Goal: Information Seeking & Learning: Find contact information

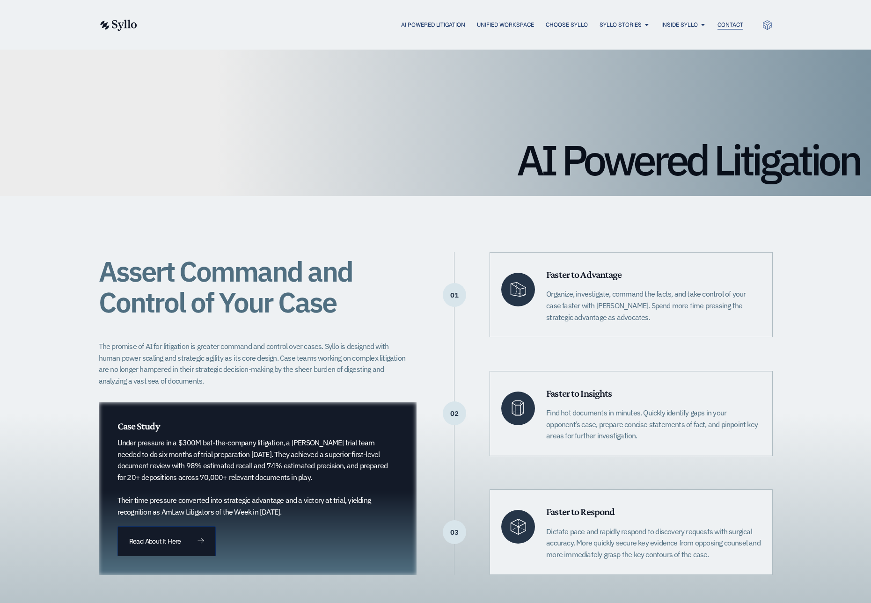
click at [733, 25] on span "Contact" at bounding box center [731, 25] width 26 height 8
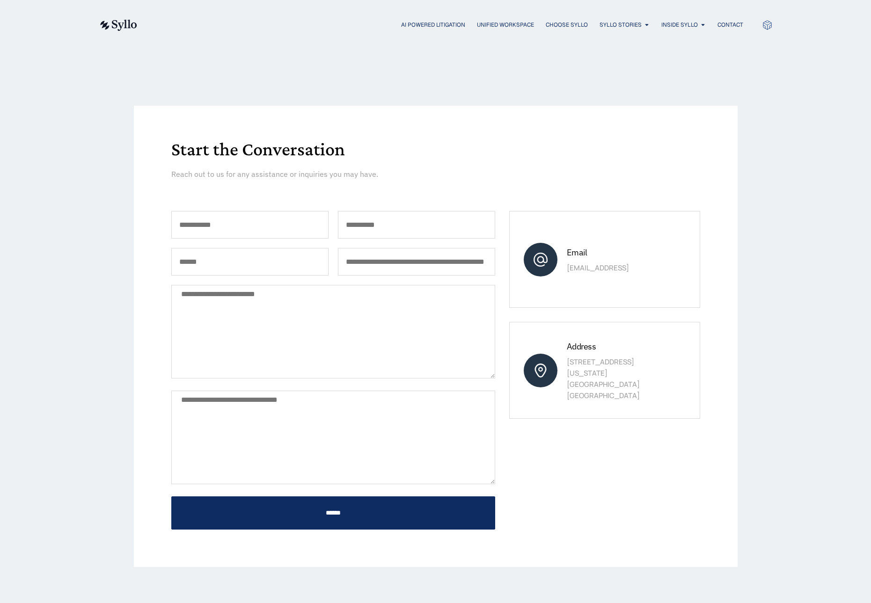
click at [579, 264] on p "[EMAIL_ADDRESS]" at bounding box center [618, 268] width 103 height 11
click at [580, 245] on div "Email [EMAIL_ADDRESS]" at bounding box center [618, 259] width 103 height 30
click at [562, 264] on div "Email [EMAIL_ADDRESS]" at bounding box center [604, 259] width 190 height 97
click at [584, 269] on p "[EMAIL_ADDRESS]" at bounding box center [618, 268] width 103 height 11
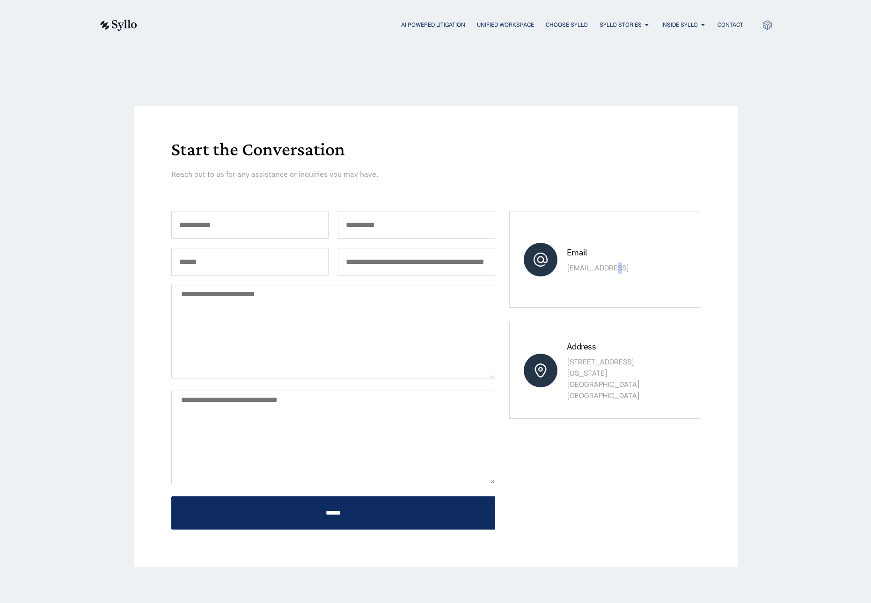
click at [584, 269] on p "[EMAIL_ADDRESS]" at bounding box center [618, 268] width 103 height 11
